Goal: Transaction & Acquisition: Obtain resource

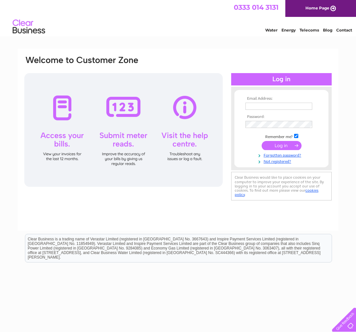
type input "[EMAIL_ADDRESS][DOMAIN_NAME]"
click at [273, 145] on input "submit" at bounding box center [282, 145] width 40 height 9
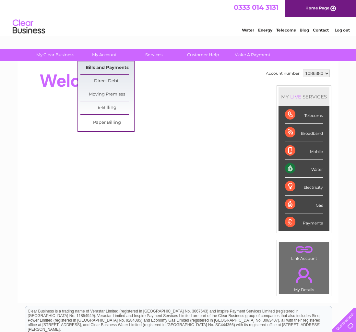
click at [112, 67] on link "Bills and Payments" at bounding box center [107, 67] width 54 height 13
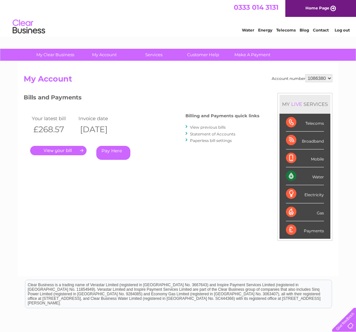
click at [79, 151] on link "." at bounding box center [58, 150] width 56 height 9
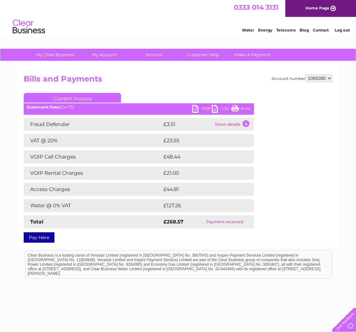
click at [204, 109] on link "PDF" at bounding box center [201, 109] width 19 height 9
click at [141, 98] on ul "Current Invoice" at bounding box center [139, 99] width 230 height 12
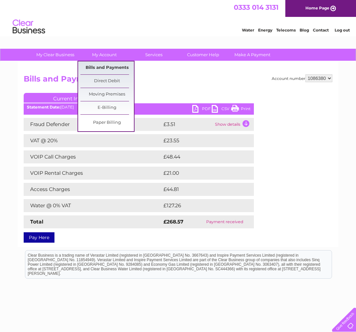
click at [104, 64] on link "Bills and Payments" at bounding box center [107, 67] width 54 height 13
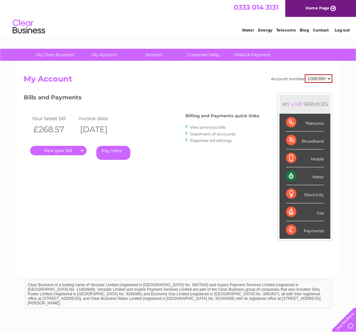
click at [209, 128] on link "View previous bills" at bounding box center [208, 127] width 36 height 5
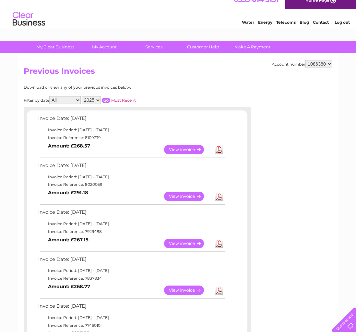
scroll to position [7, 0]
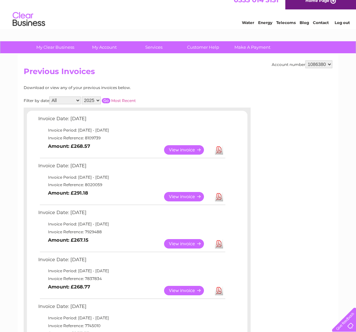
click at [189, 195] on link "View" at bounding box center [188, 196] width 48 height 9
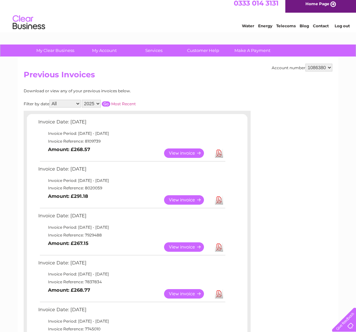
scroll to position [3, 0]
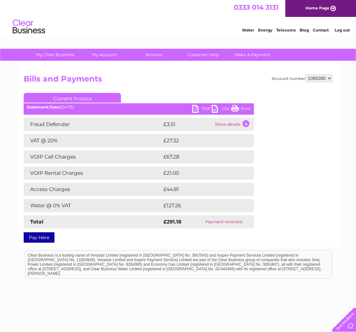
click at [202, 110] on link "PDF" at bounding box center [201, 109] width 19 height 9
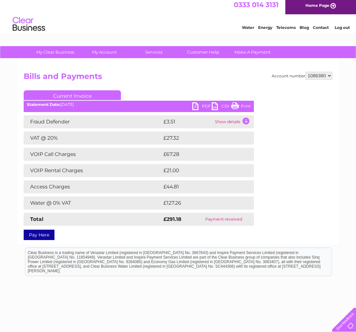
click at [196, 106] on link "PDF" at bounding box center [201, 106] width 19 height 9
